Goal: Task Accomplishment & Management: Manage account settings

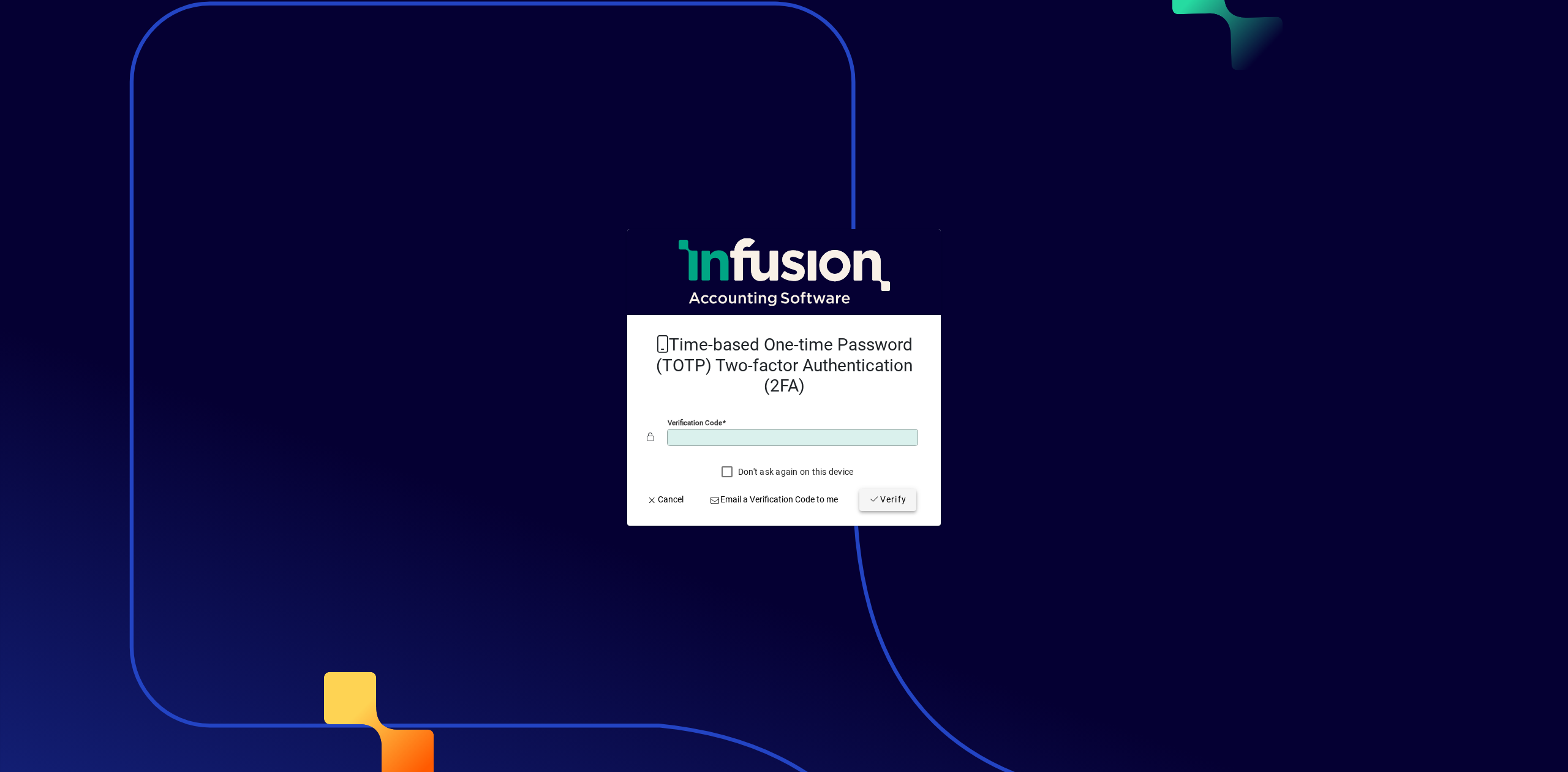
type input "******"
click at [873, 510] on span "submit" at bounding box center [889, 500] width 57 height 29
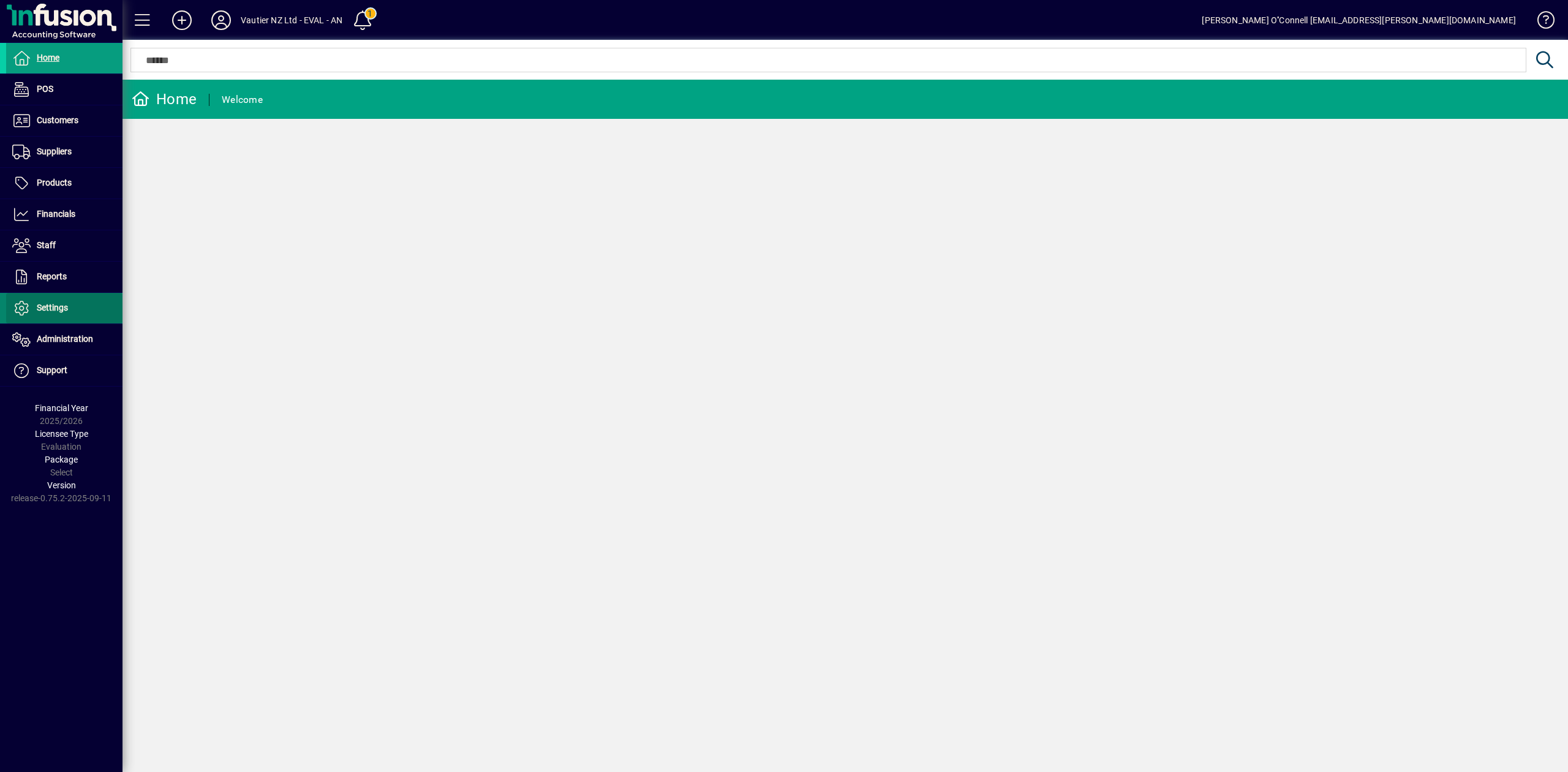
click at [57, 310] on span "Settings" at bounding box center [52, 308] width 31 height 10
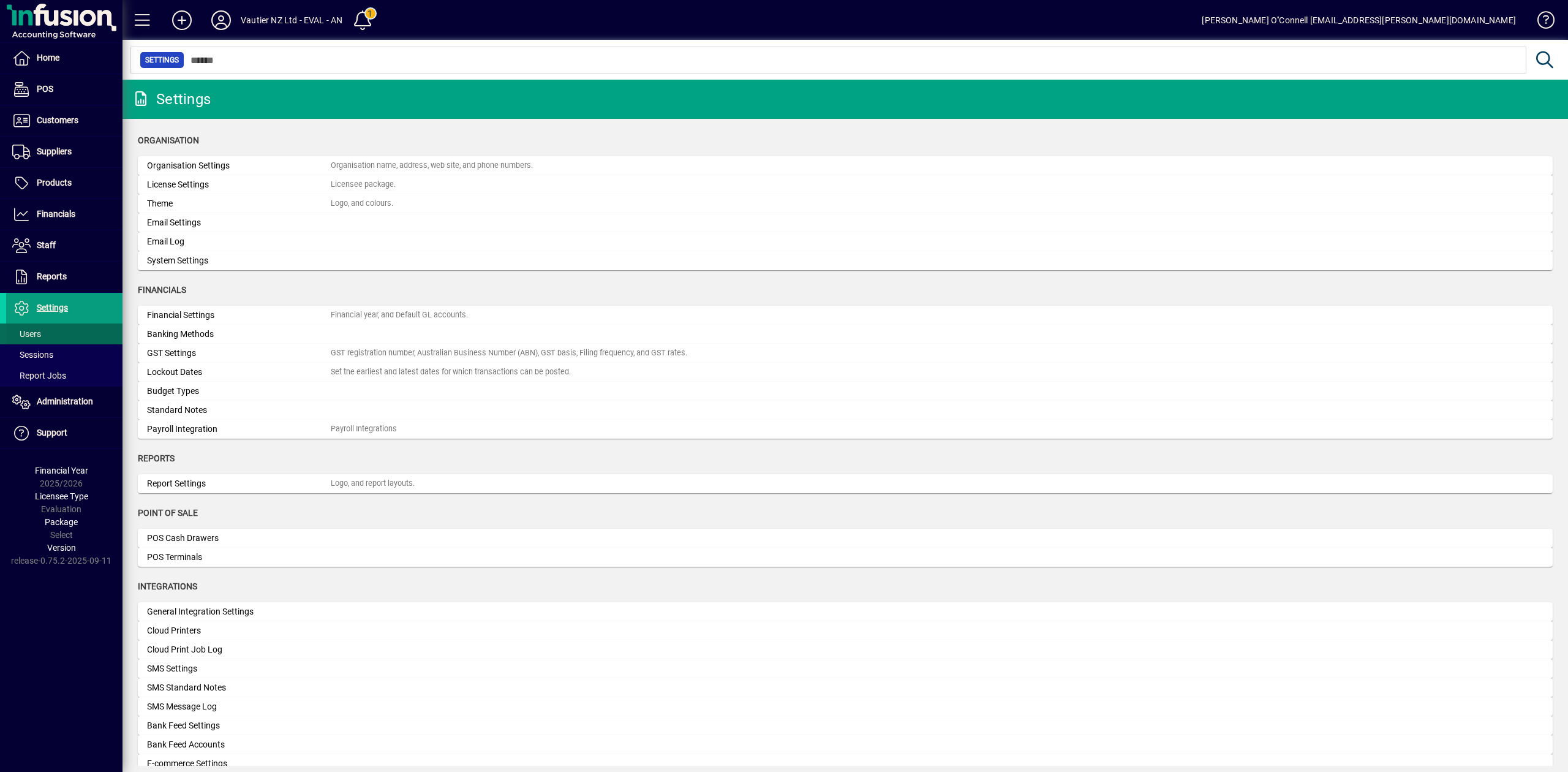
click at [47, 336] on span at bounding box center [64, 334] width 117 height 29
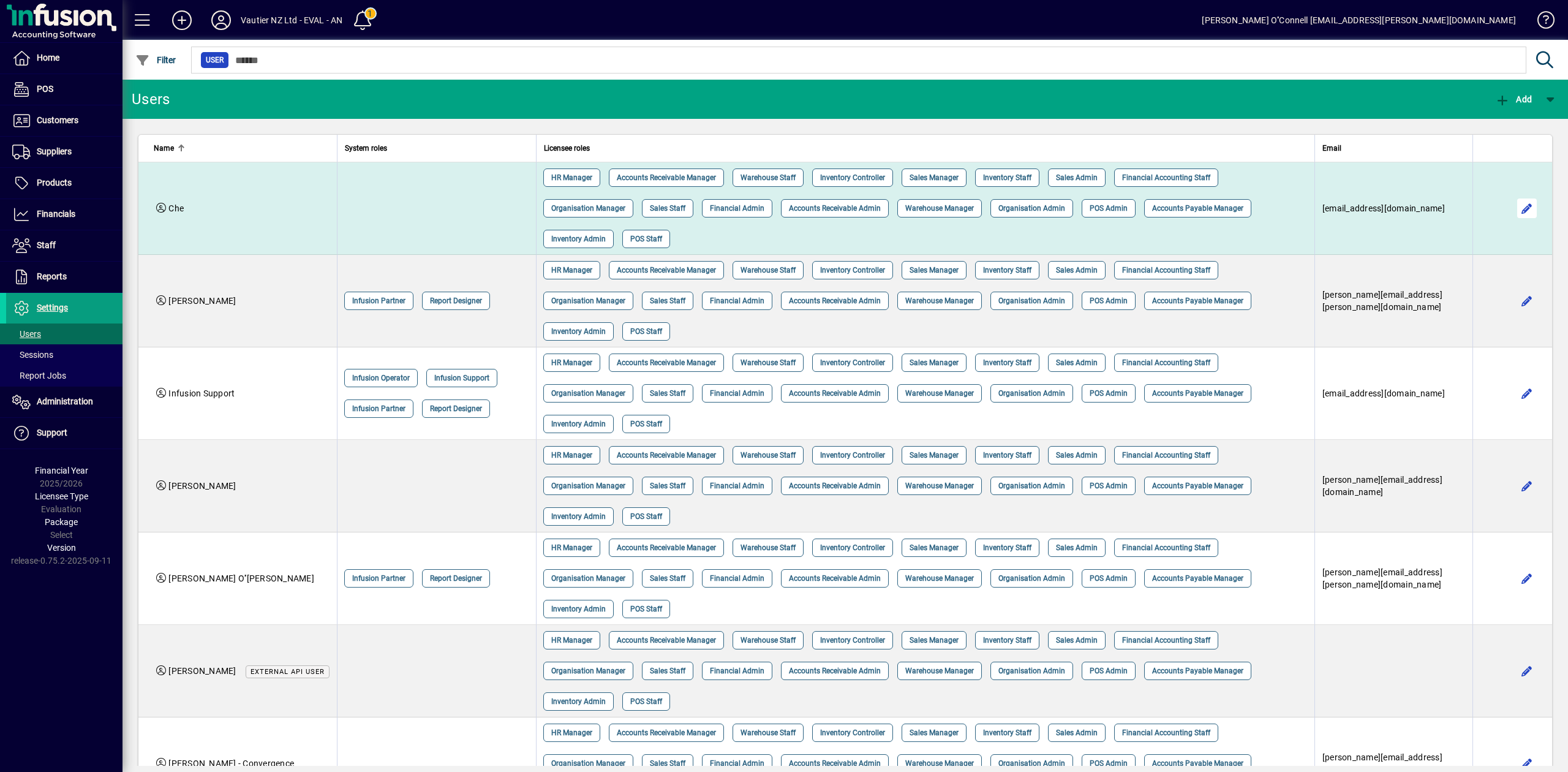
click at [1525, 194] on span "button" at bounding box center [1527, 208] width 29 height 29
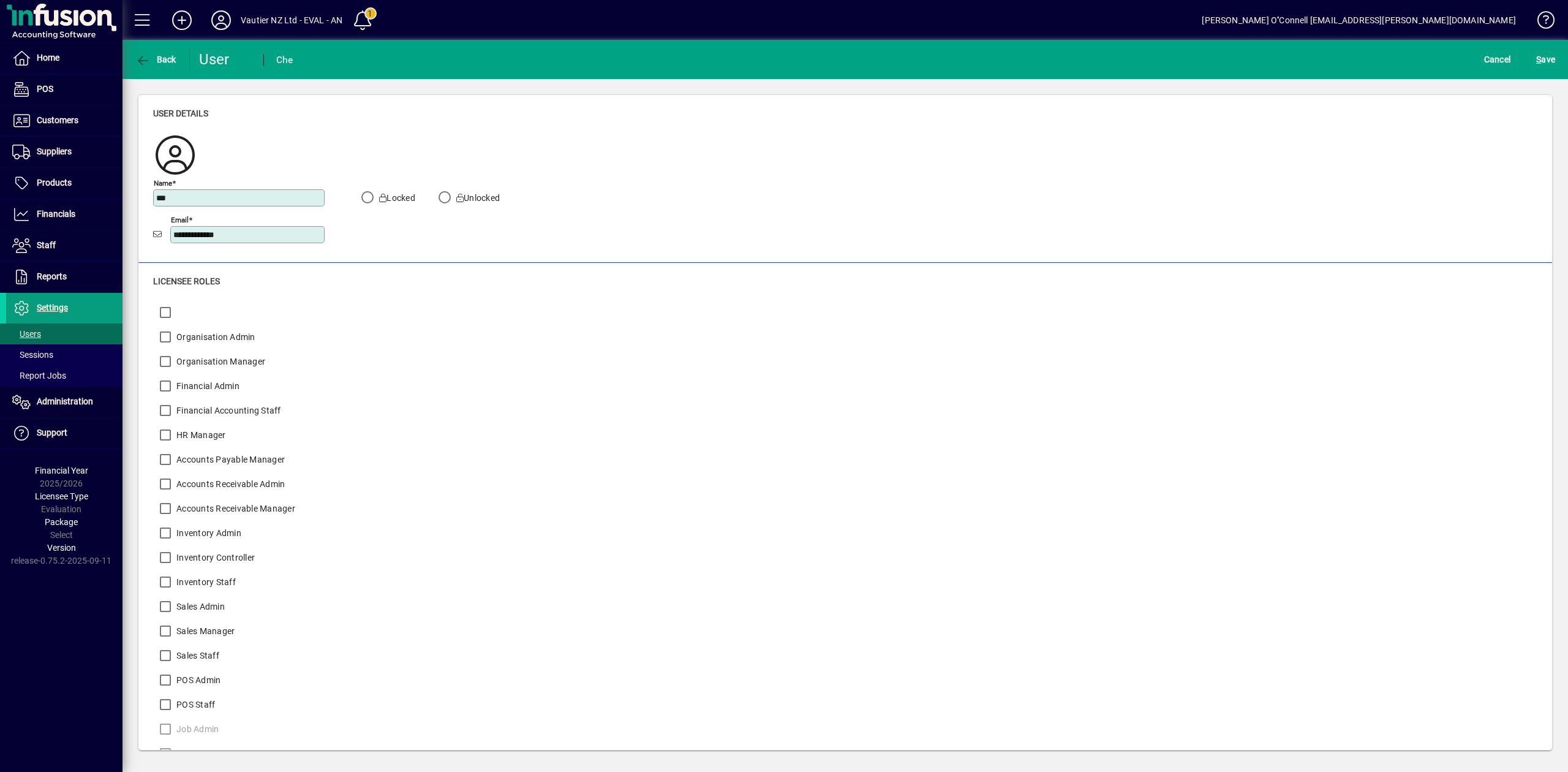
drag, startPoint x: 392, startPoint y: 204, endPoint x: 390, endPoint y: 196, distance: 8.2
click at [392, 201] on div "Locked" at bounding box center [385, 200] width 60 height 18
click at [390, 194] on label "Locked" at bounding box center [396, 198] width 38 height 13
click at [1530, 52] on div "S ave" at bounding box center [1546, 59] width 45 height 22
click at [1554, 57] on span "S ave" at bounding box center [1546, 59] width 19 height 20
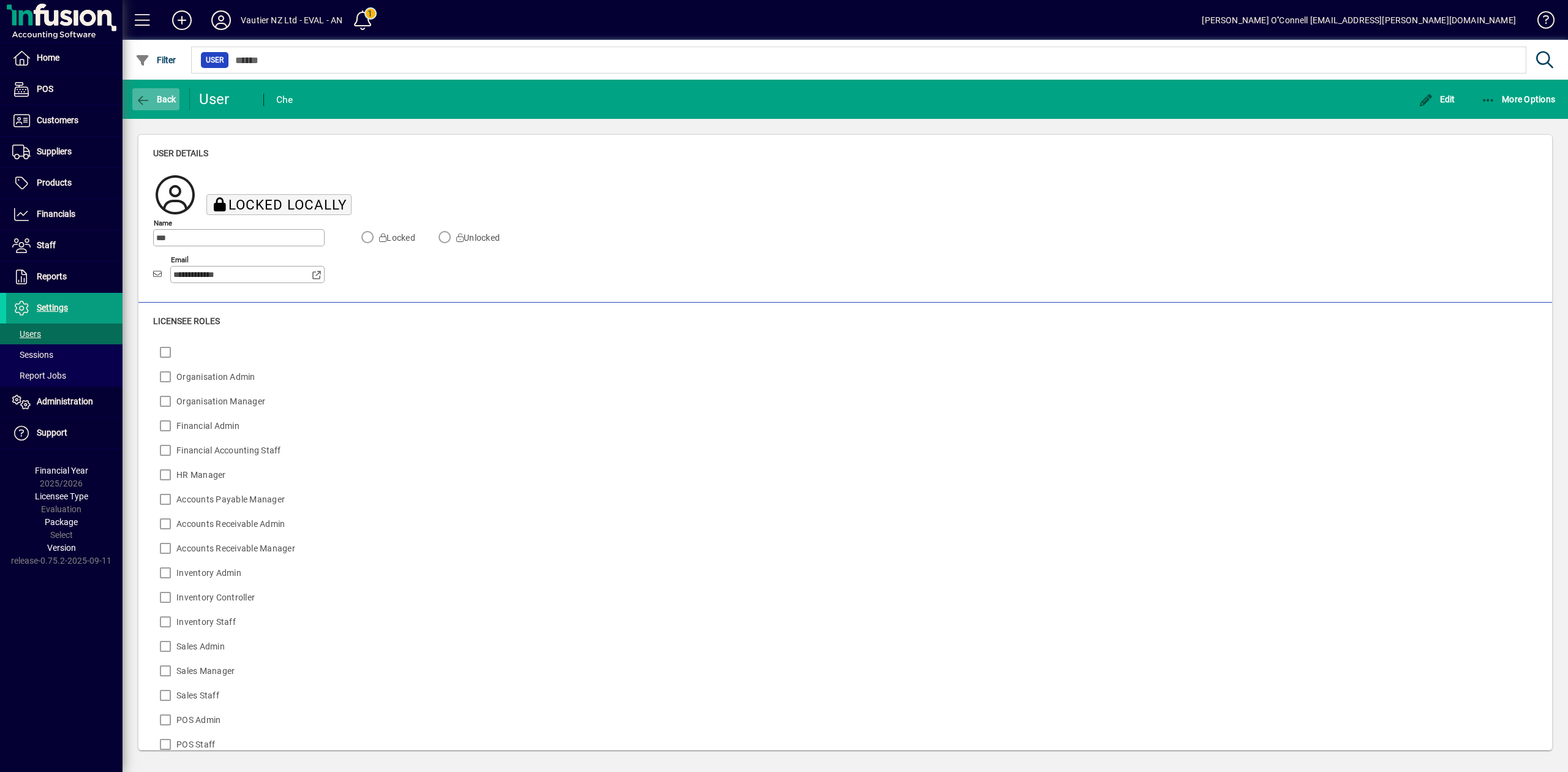
click at [158, 96] on span "Back" at bounding box center [156, 99] width 41 height 10
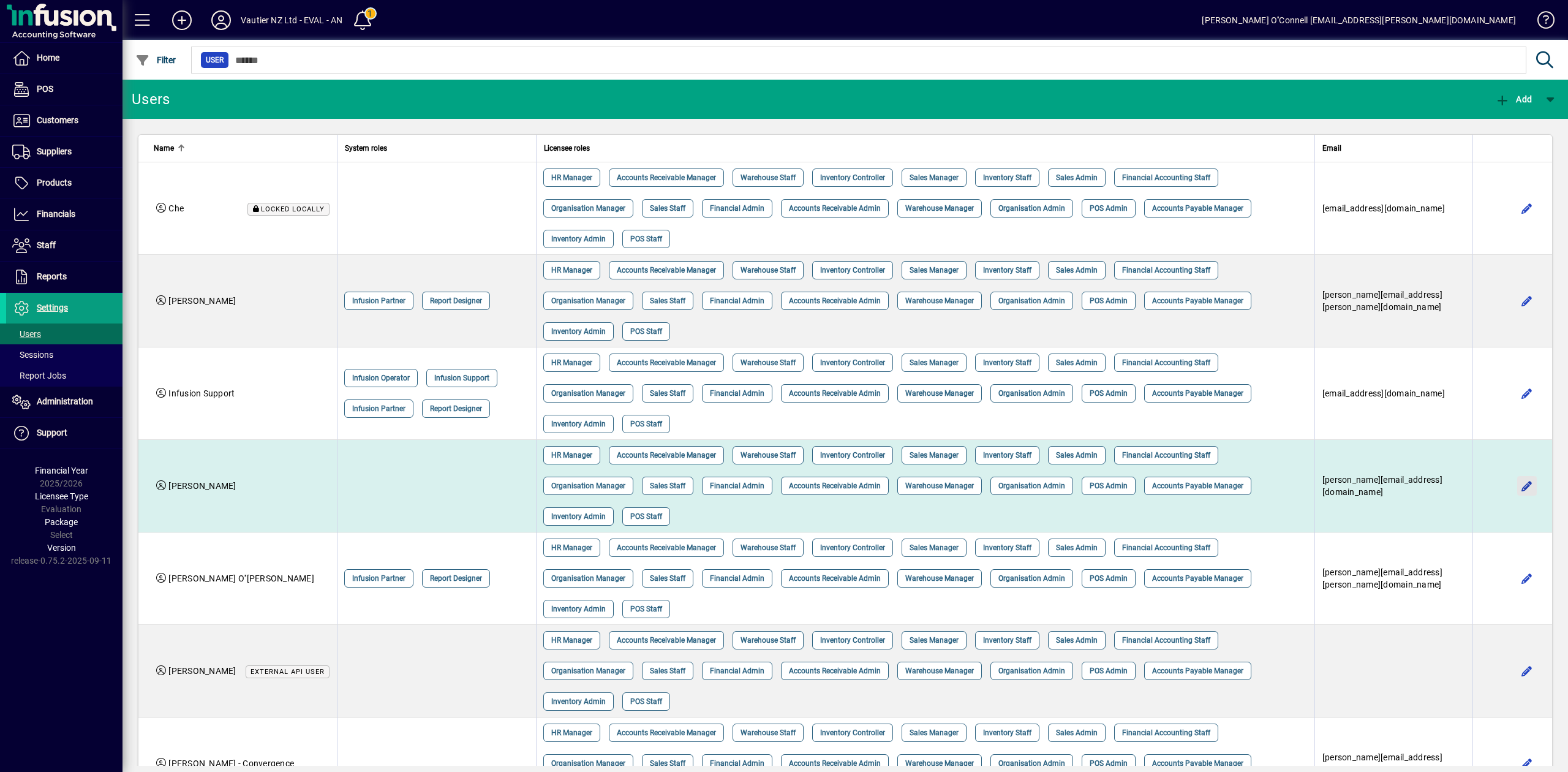
click at [1525, 471] on span "button" at bounding box center [1527, 486] width 29 height 29
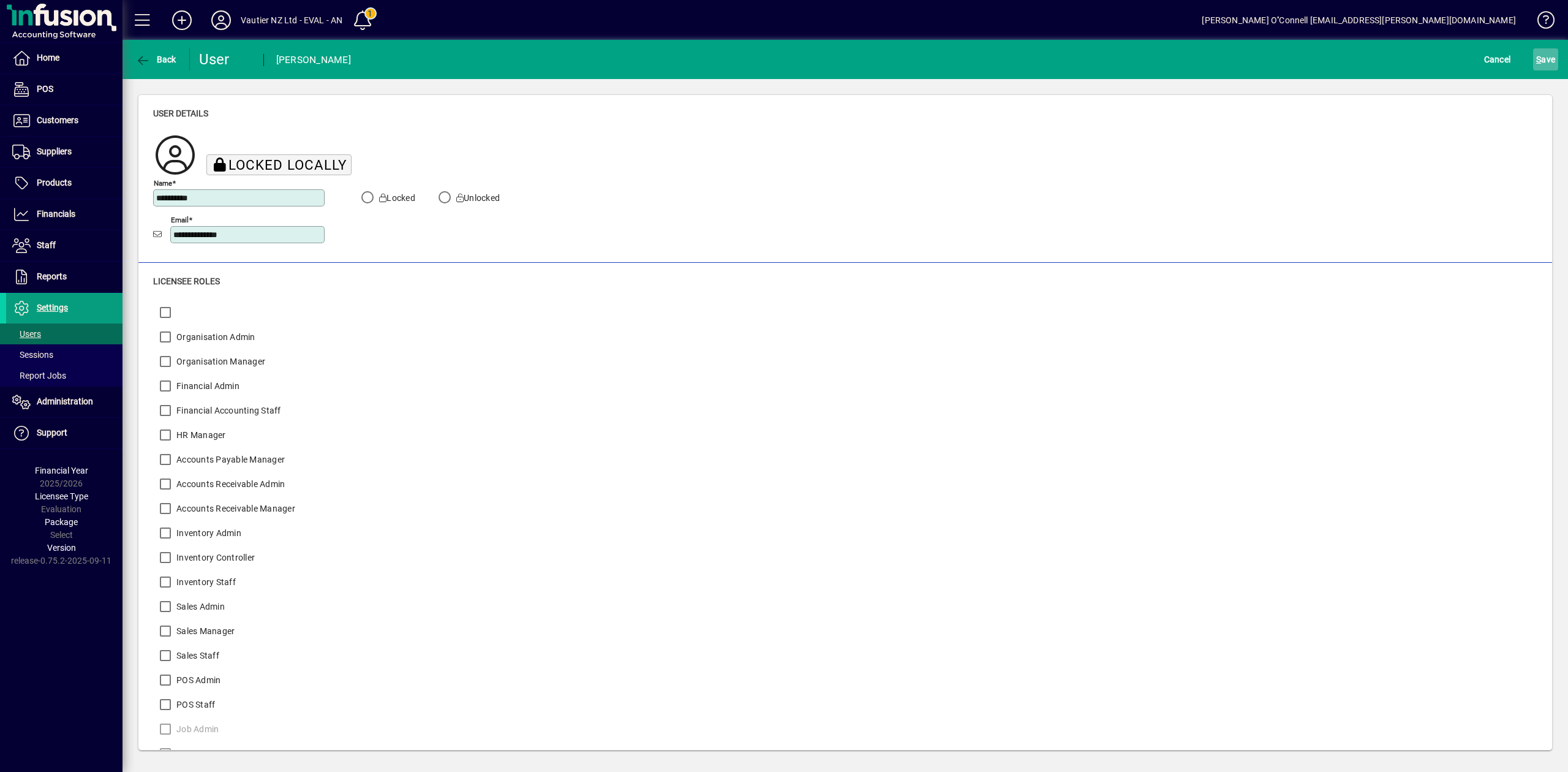
click at [1541, 55] on span "S" at bounding box center [1539, 59] width 5 height 10
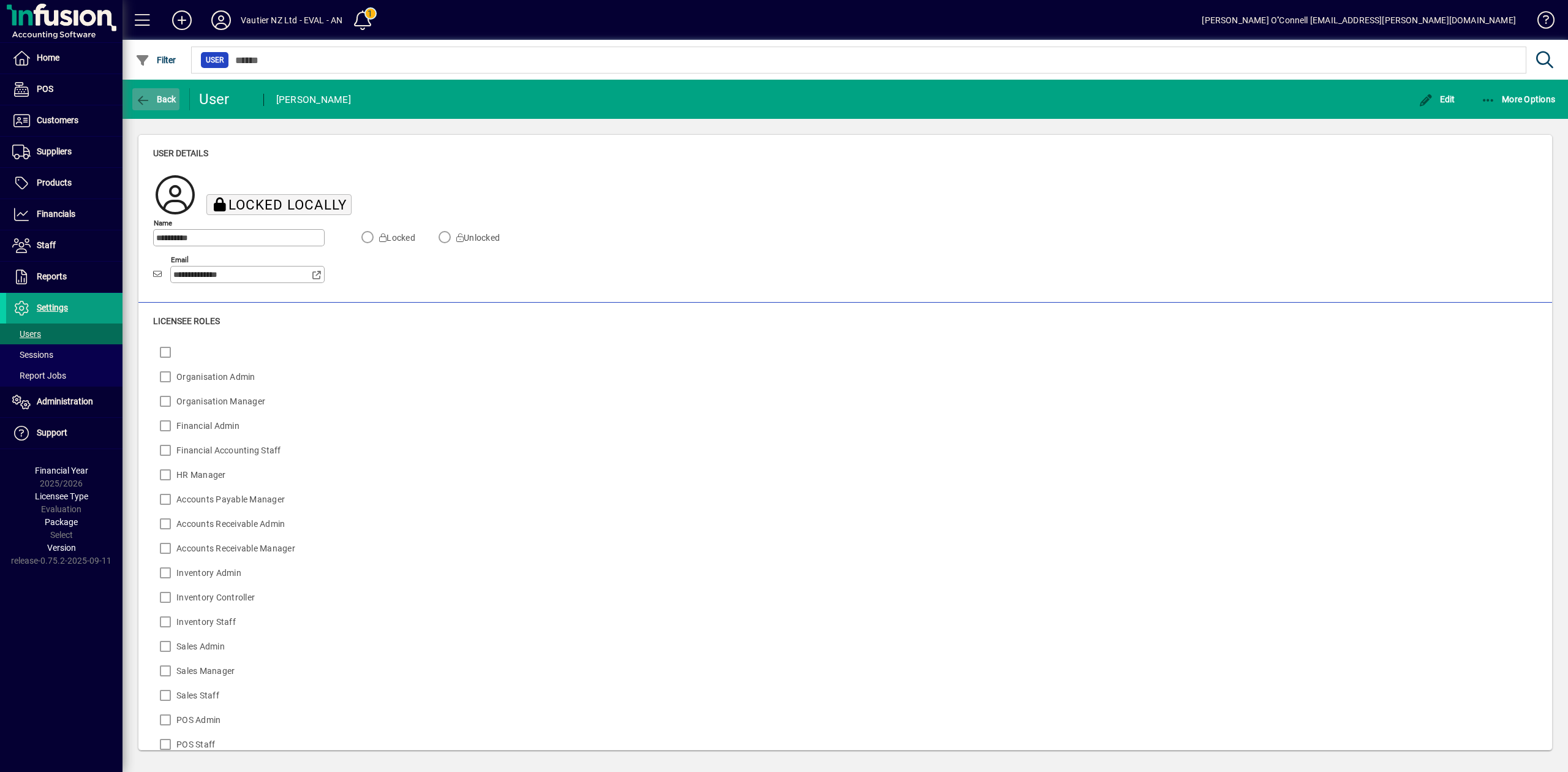
click at [153, 96] on span "Back" at bounding box center [156, 99] width 41 height 10
